Goal: Information Seeking & Learning: Learn about a topic

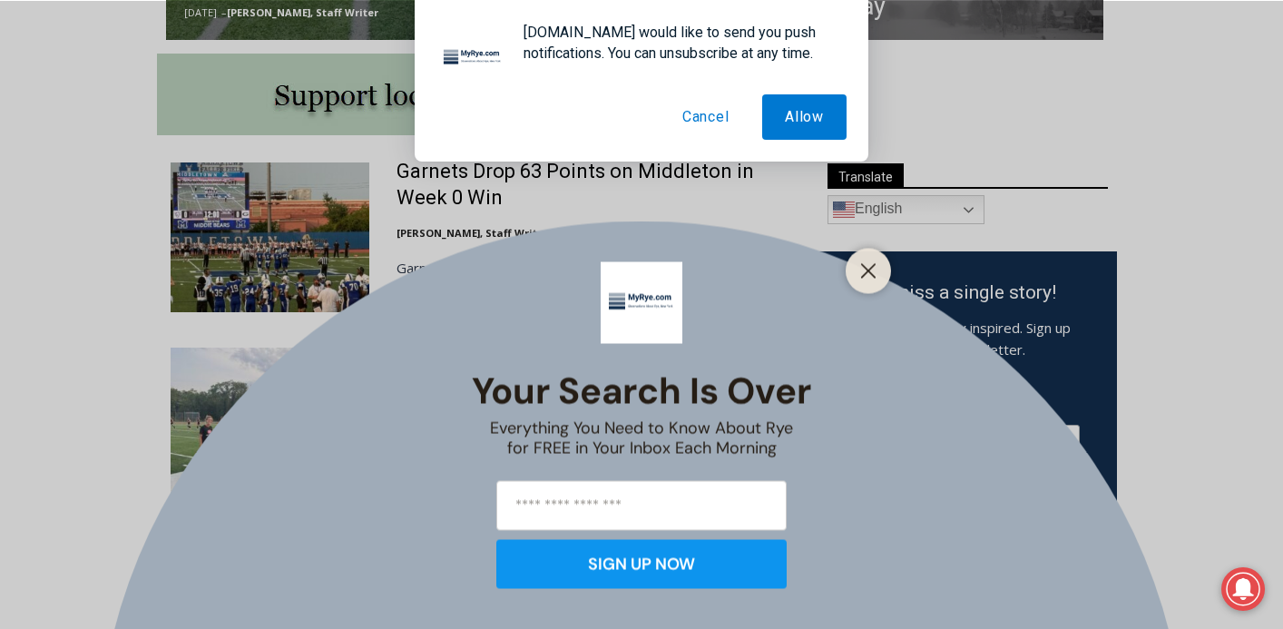
click at [698, 115] on button "Cancel" at bounding box center [705, 116] width 93 height 45
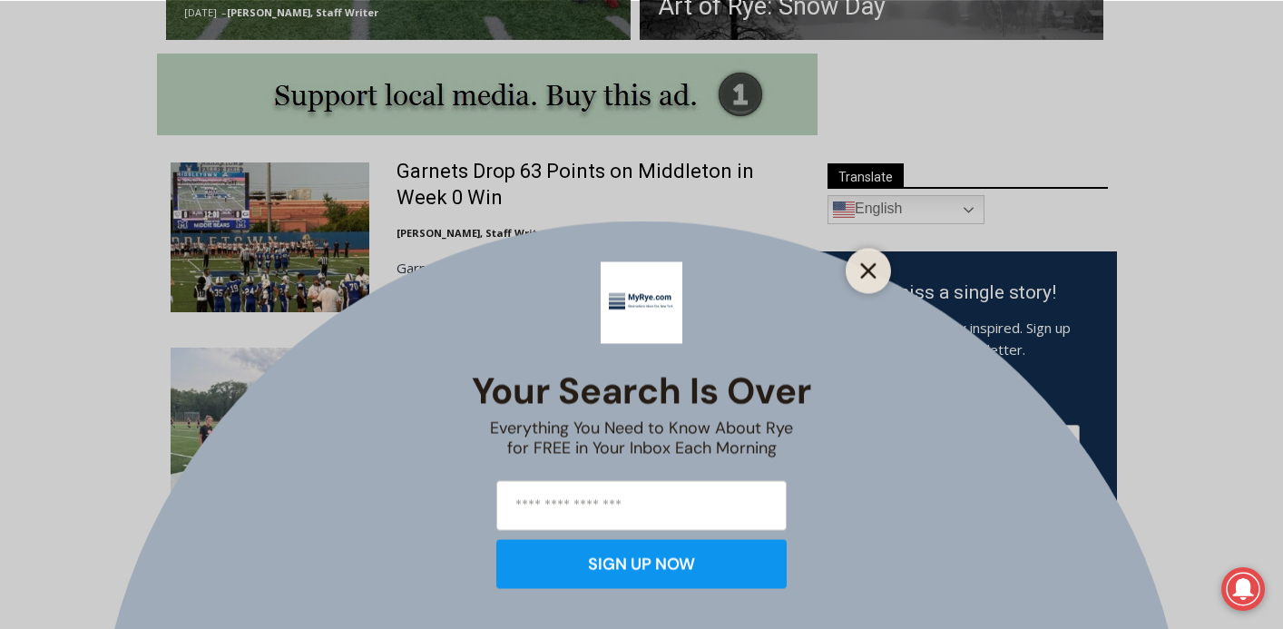
click at [863, 268] on line "Close" at bounding box center [868, 270] width 13 height 13
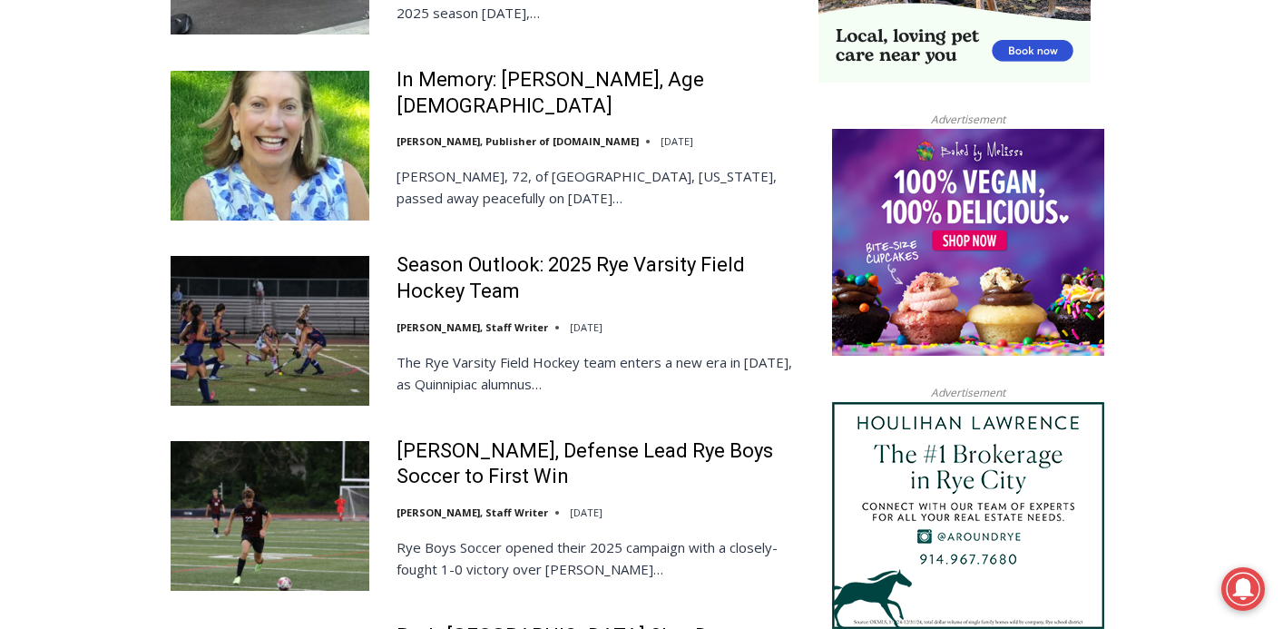
scroll to position [1852, 0]
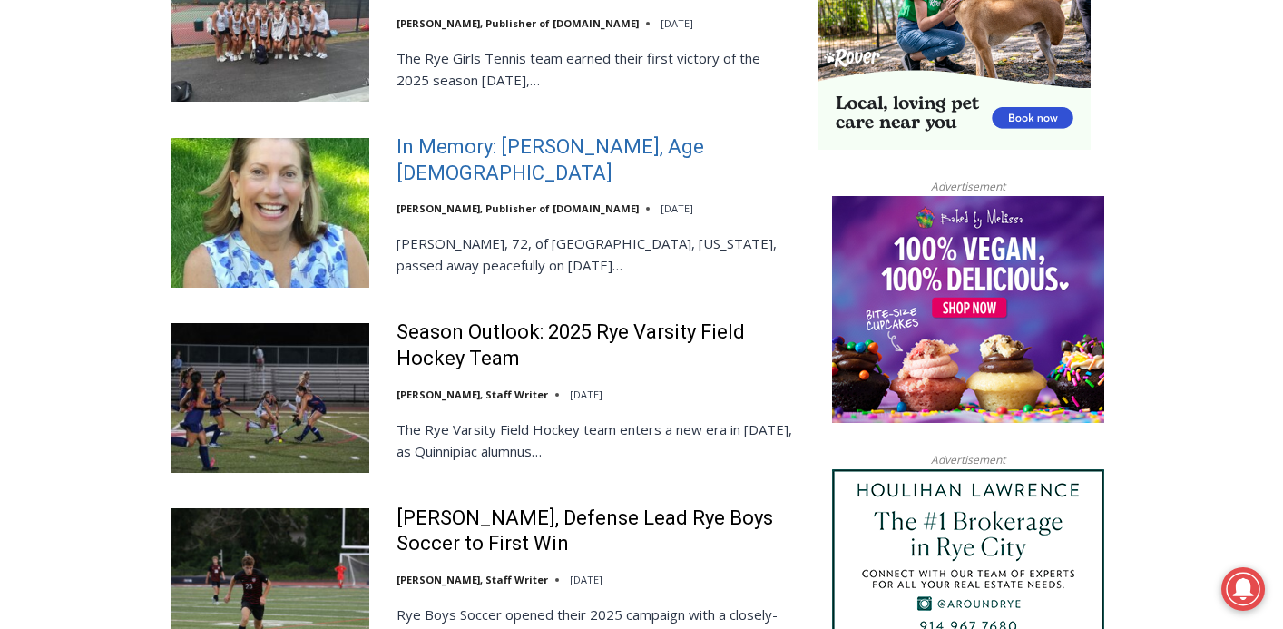
click at [512, 134] on link "In Memory: [PERSON_NAME], Age [DEMOGRAPHIC_DATA]" at bounding box center [595, 160] width 398 height 52
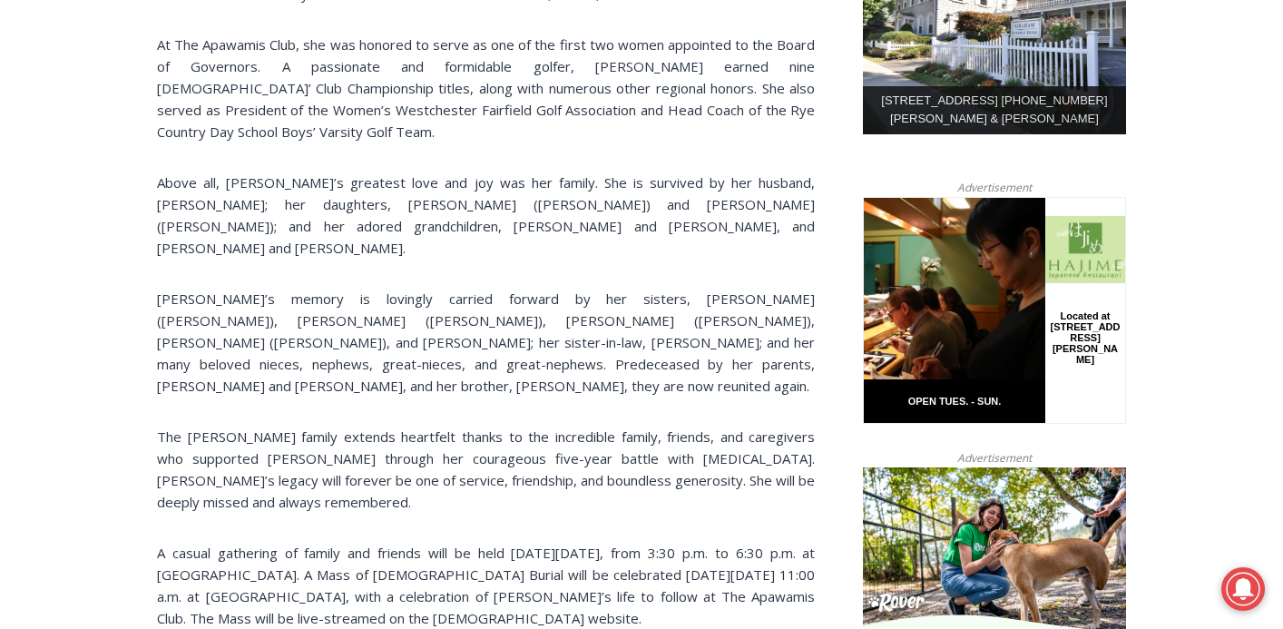
scroll to position [1031, 0]
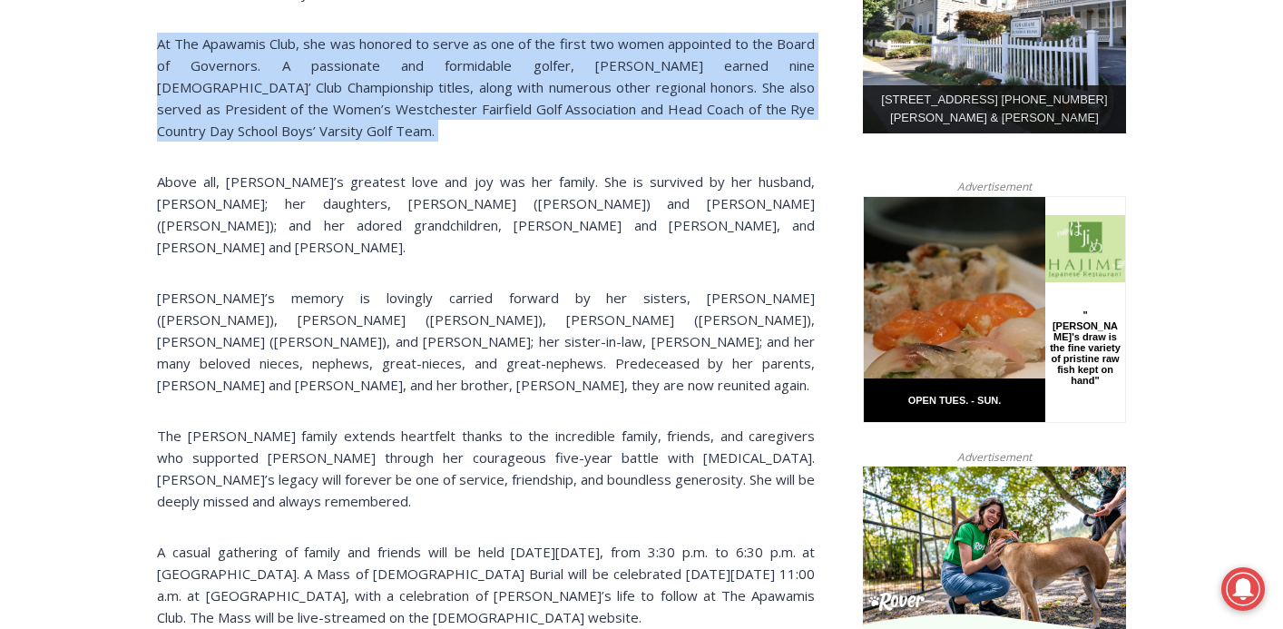
drag, startPoint x: 156, startPoint y: 47, endPoint x: 149, endPoint y: 148, distance: 100.9
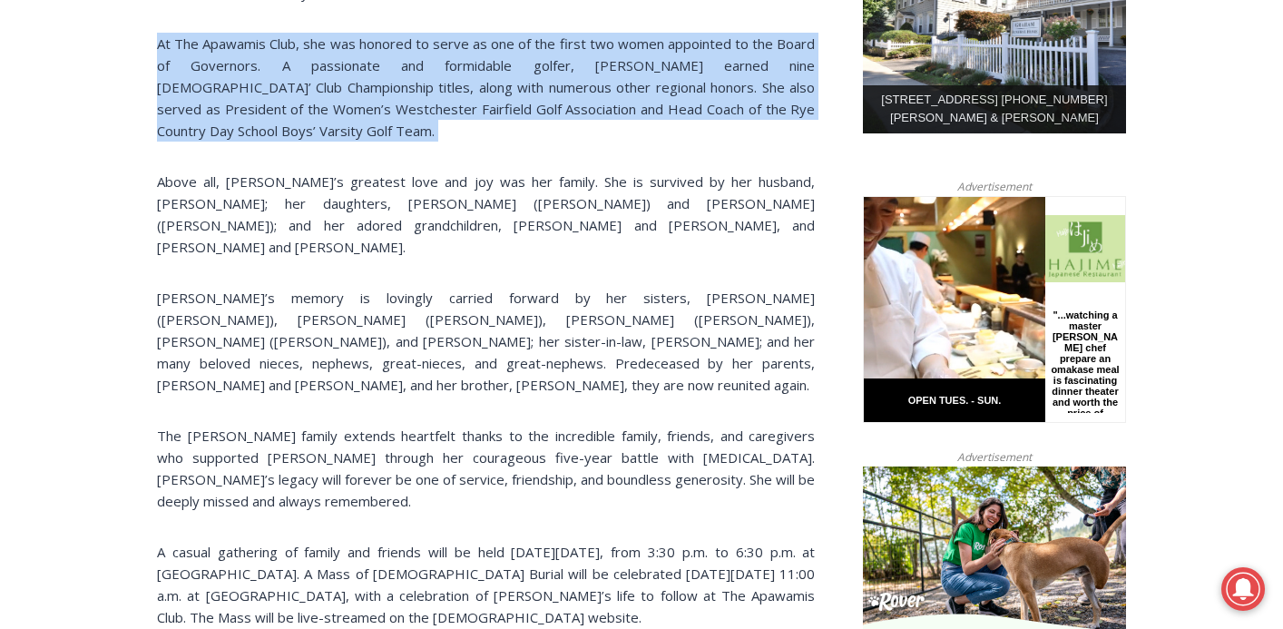
drag, startPoint x: 149, startPoint y: 148, endPoint x: 137, endPoint y: 34, distance: 114.0
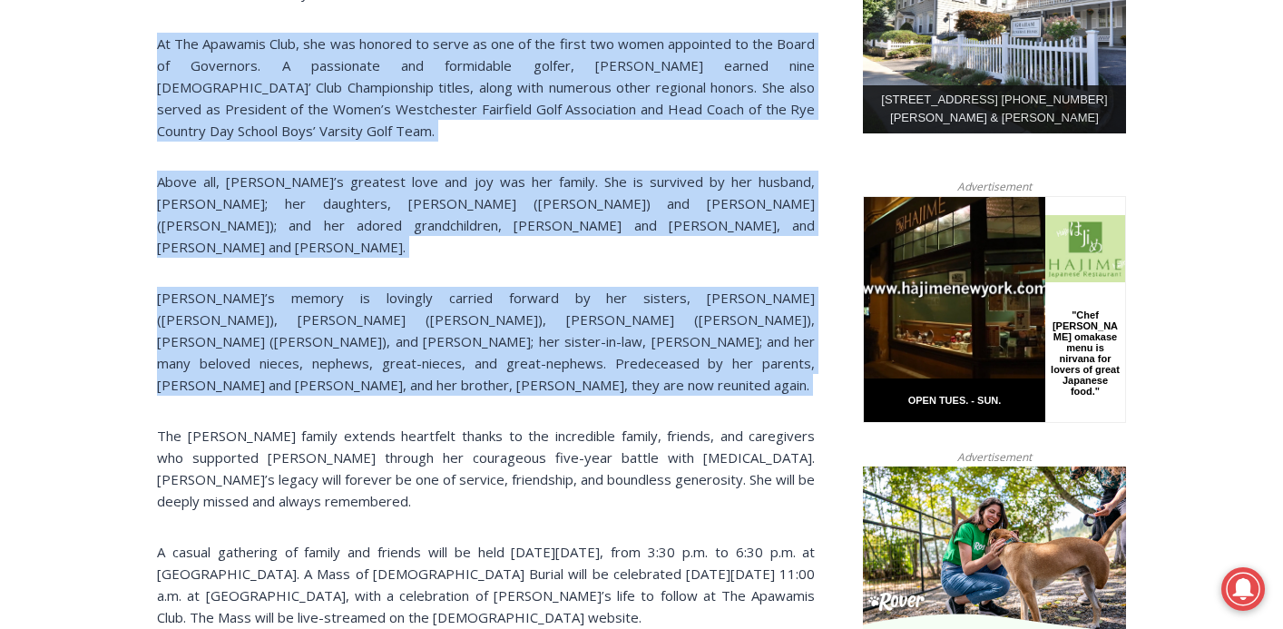
drag, startPoint x: 139, startPoint y: 32, endPoint x: 124, endPoint y: 396, distance: 364.9
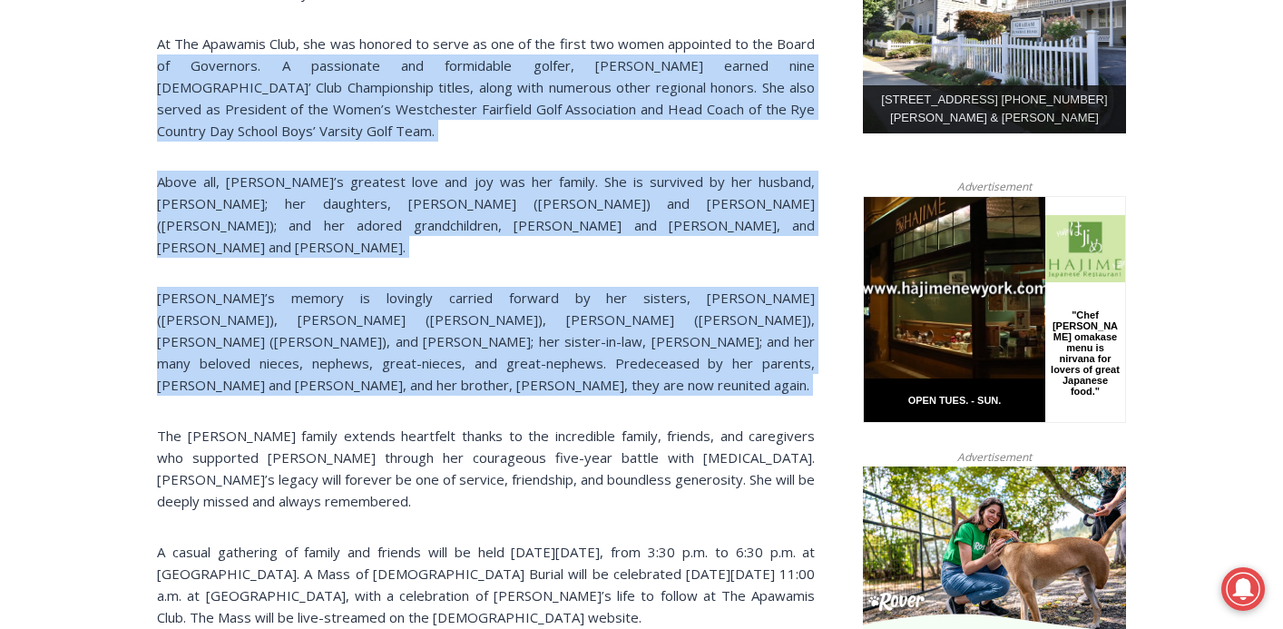
drag, startPoint x: 124, startPoint y: 396, endPoint x: 101, endPoint y: 67, distance: 330.1
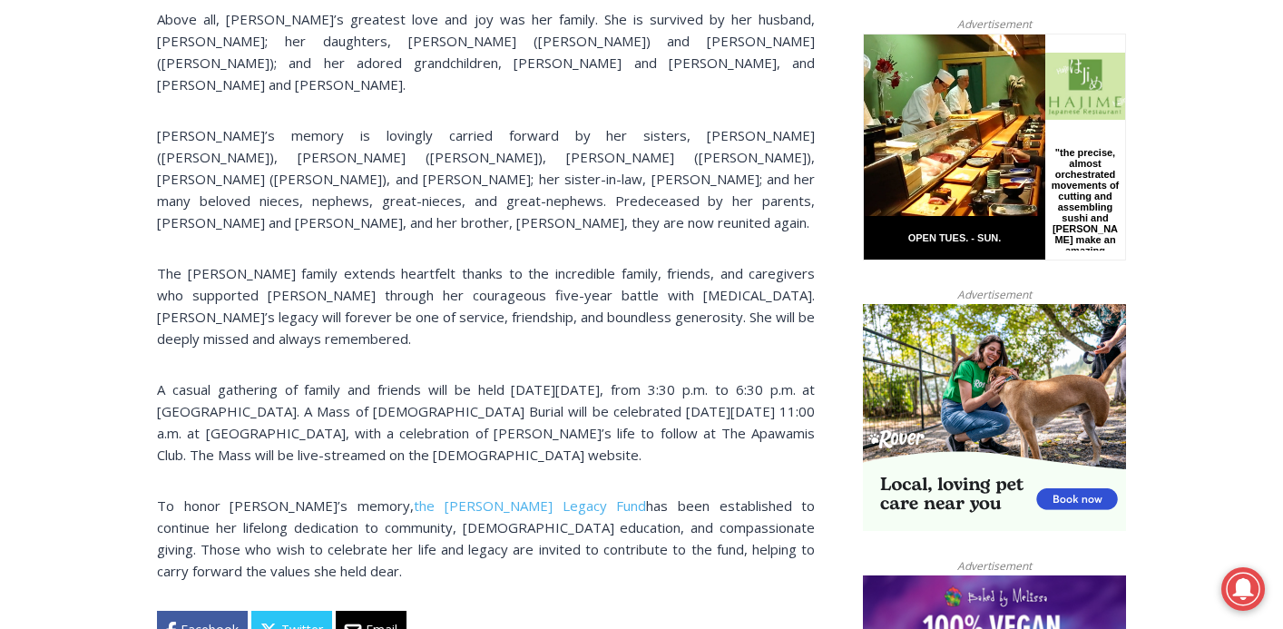
scroll to position [1201, 0]
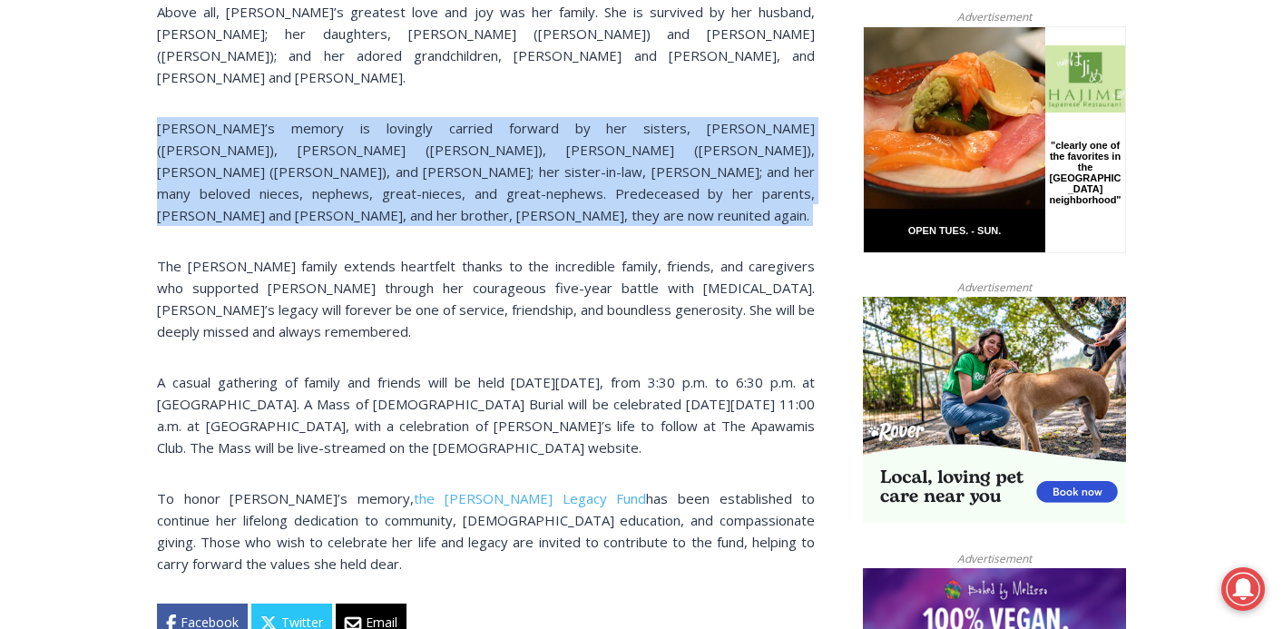
drag, startPoint x: 150, startPoint y: 106, endPoint x: 150, endPoint y: 194, distance: 88.0
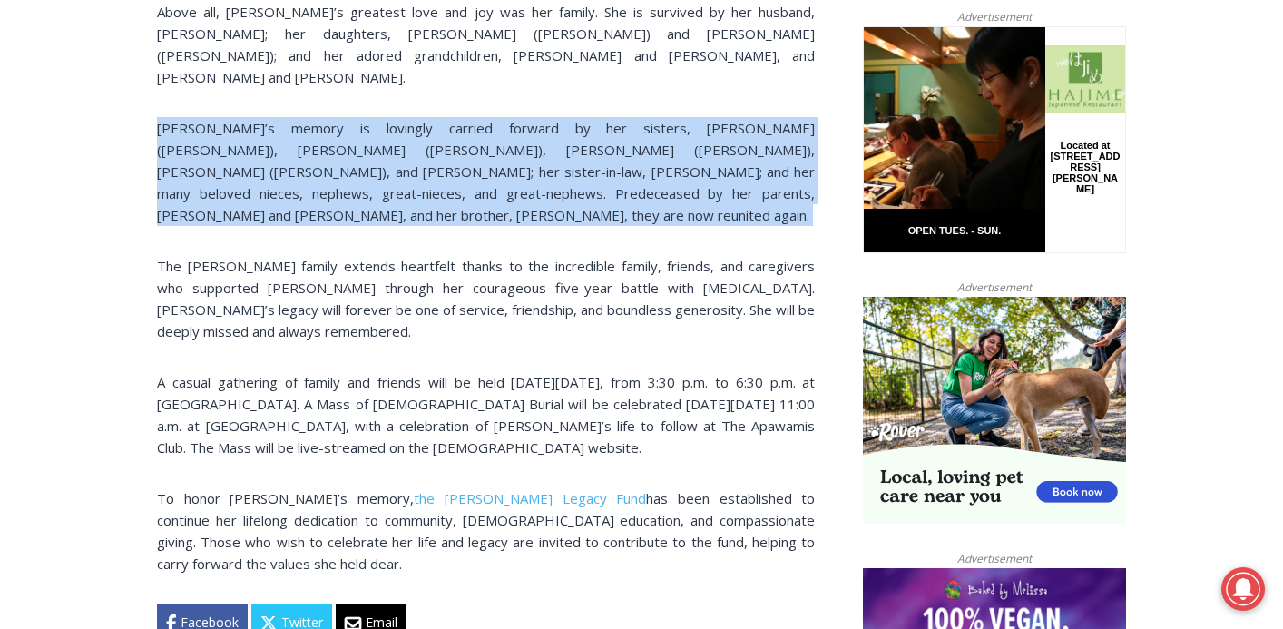
drag, startPoint x: 150, startPoint y: 194, endPoint x: 134, endPoint y: 97, distance: 98.3
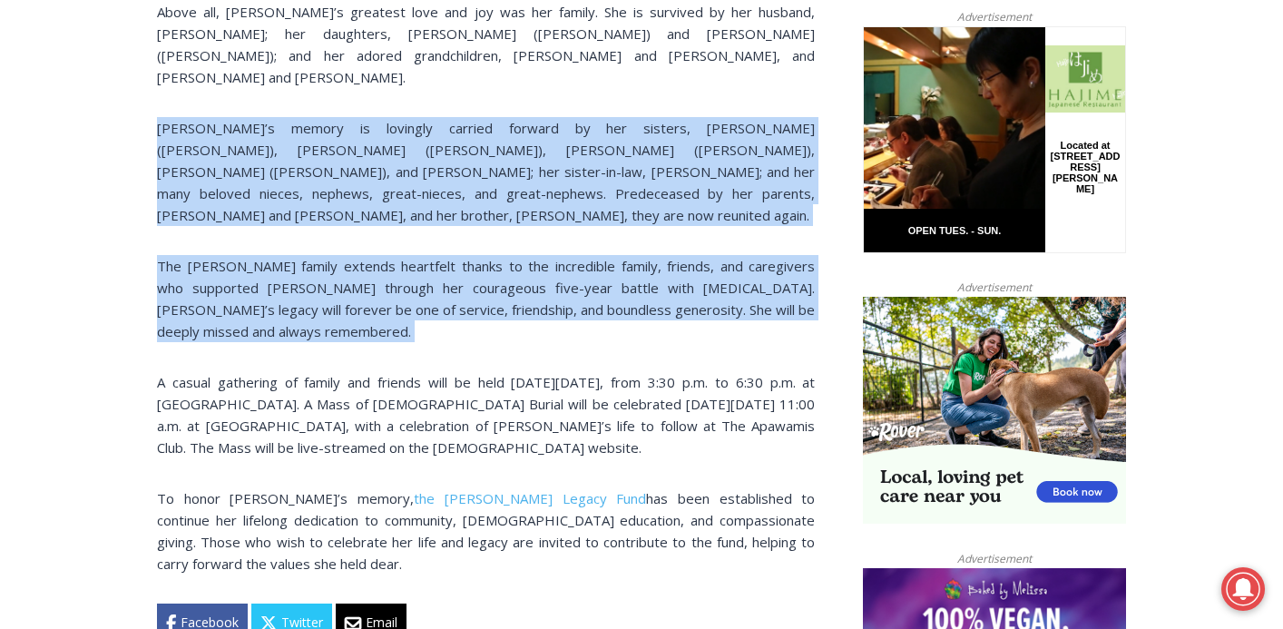
drag, startPoint x: 134, startPoint y: 97, endPoint x: 137, endPoint y: 311, distance: 214.1
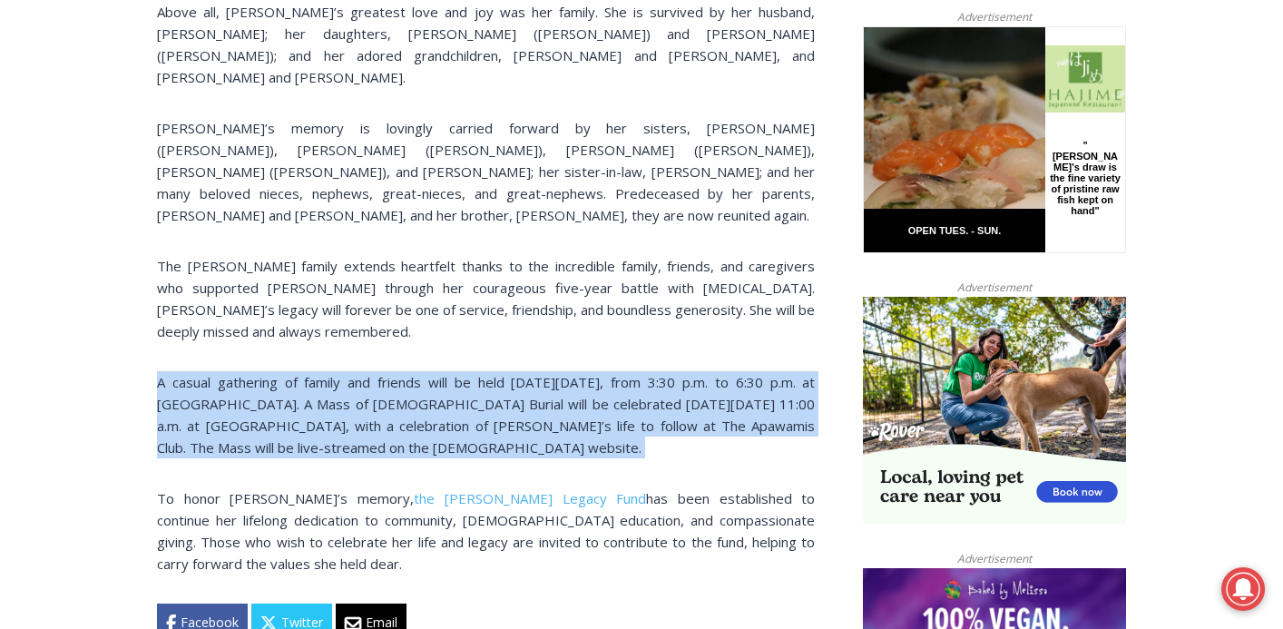
drag, startPoint x: 135, startPoint y: 326, endPoint x: 134, endPoint y: 443, distance: 117.0
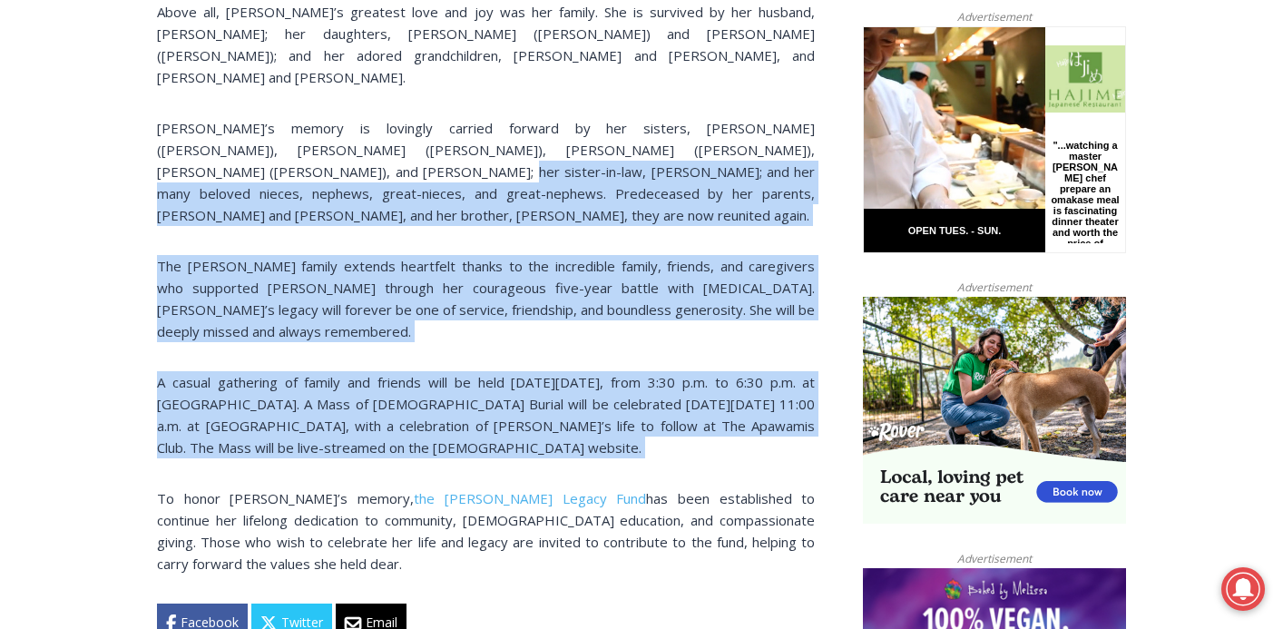
drag, startPoint x: 134, startPoint y: 443, endPoint x: 125, endPoint y: 153, distance: 289.5
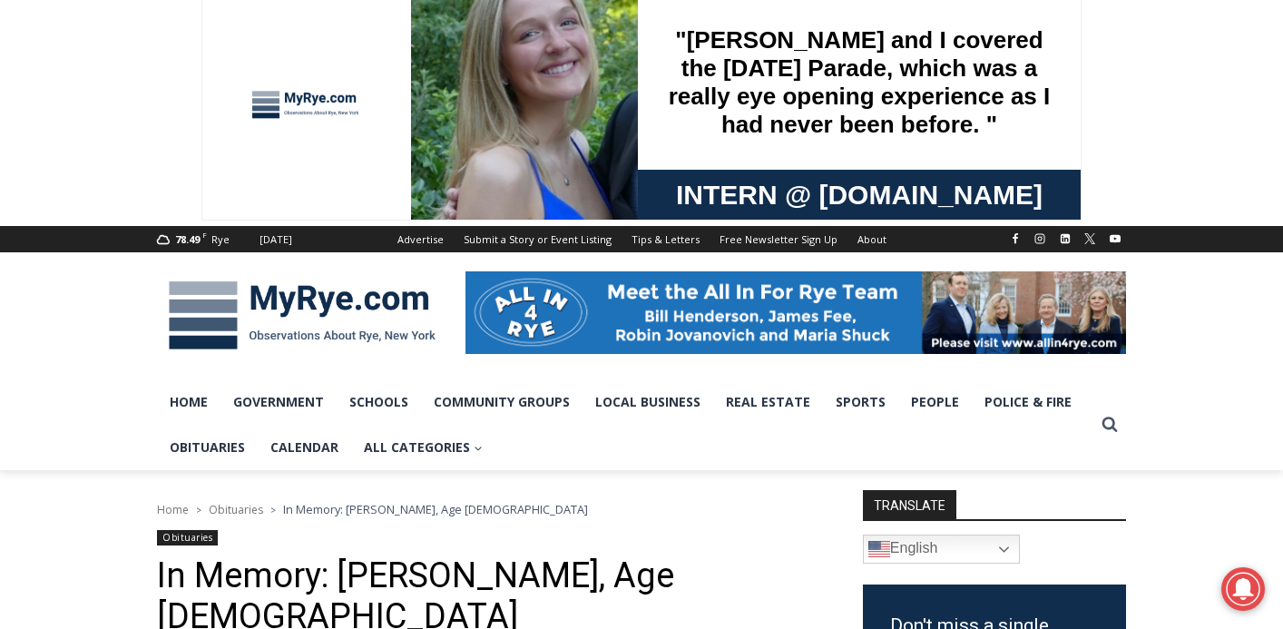
scroll to position [0, 0]
